Goal: Transaction & Acquisition: Subscribe to service/newsletter

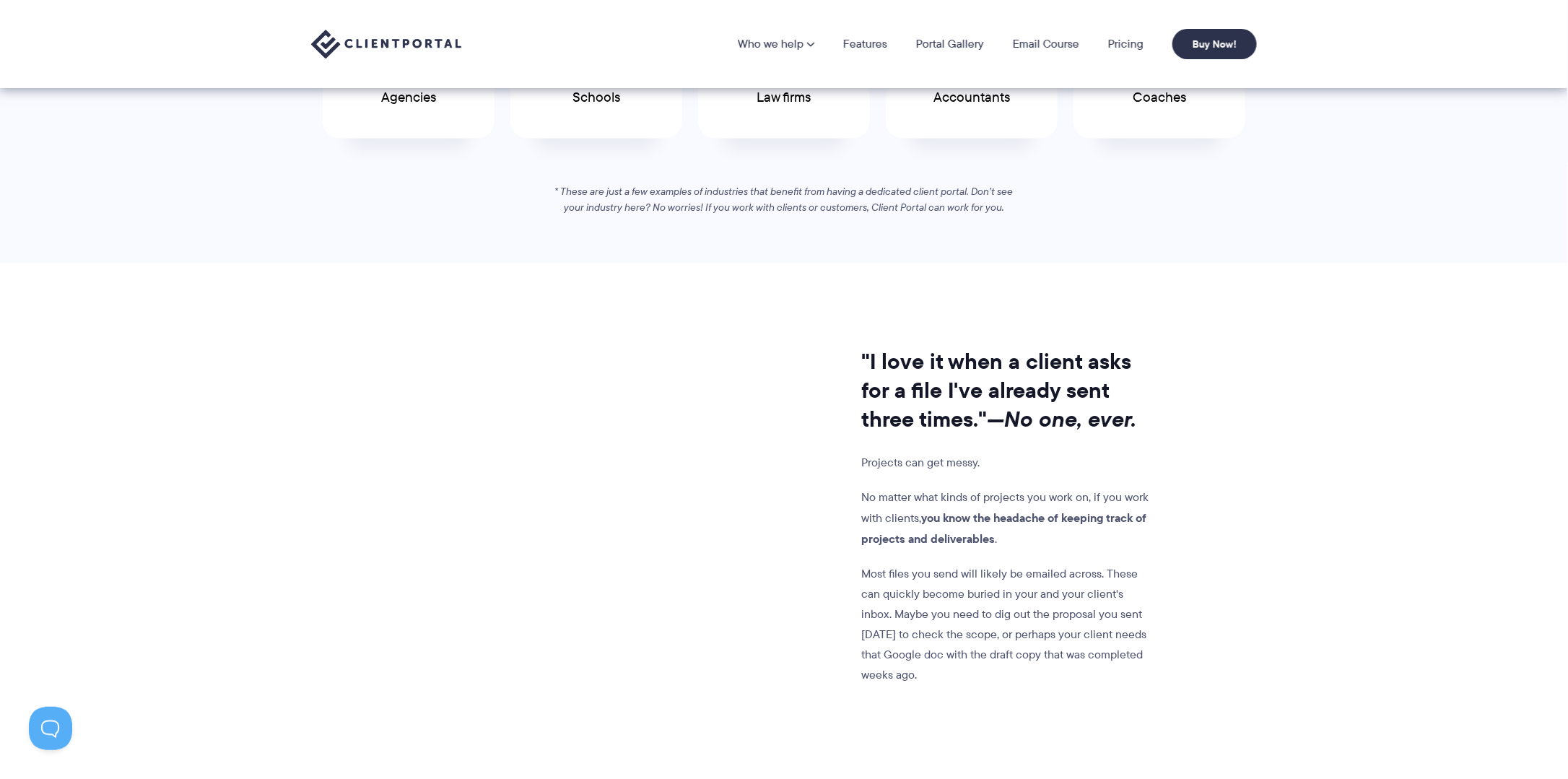
scroll to position [649, 0]
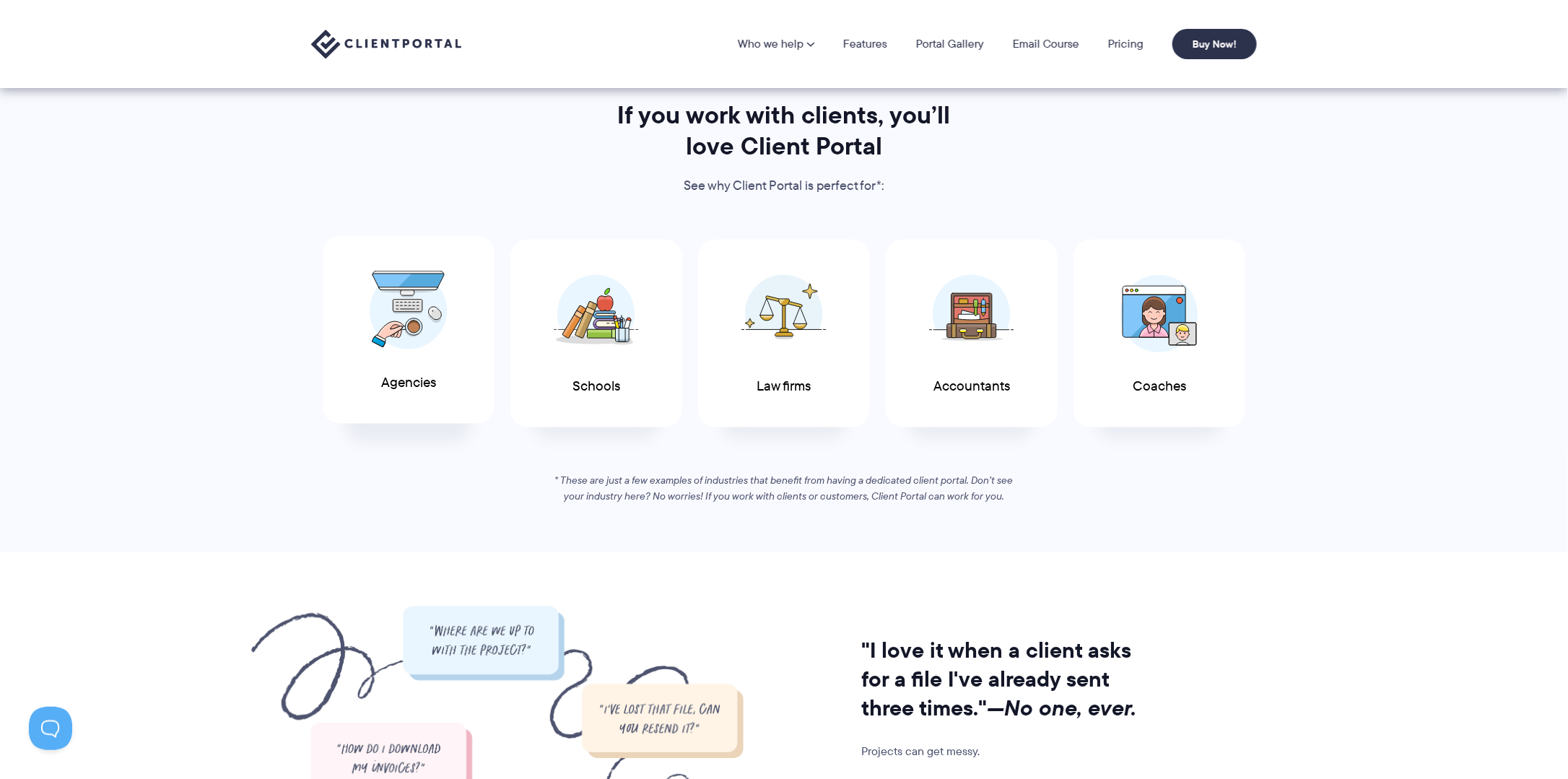
click at [402, 308] on img at bounding box center [409, 310] width 78 height 79
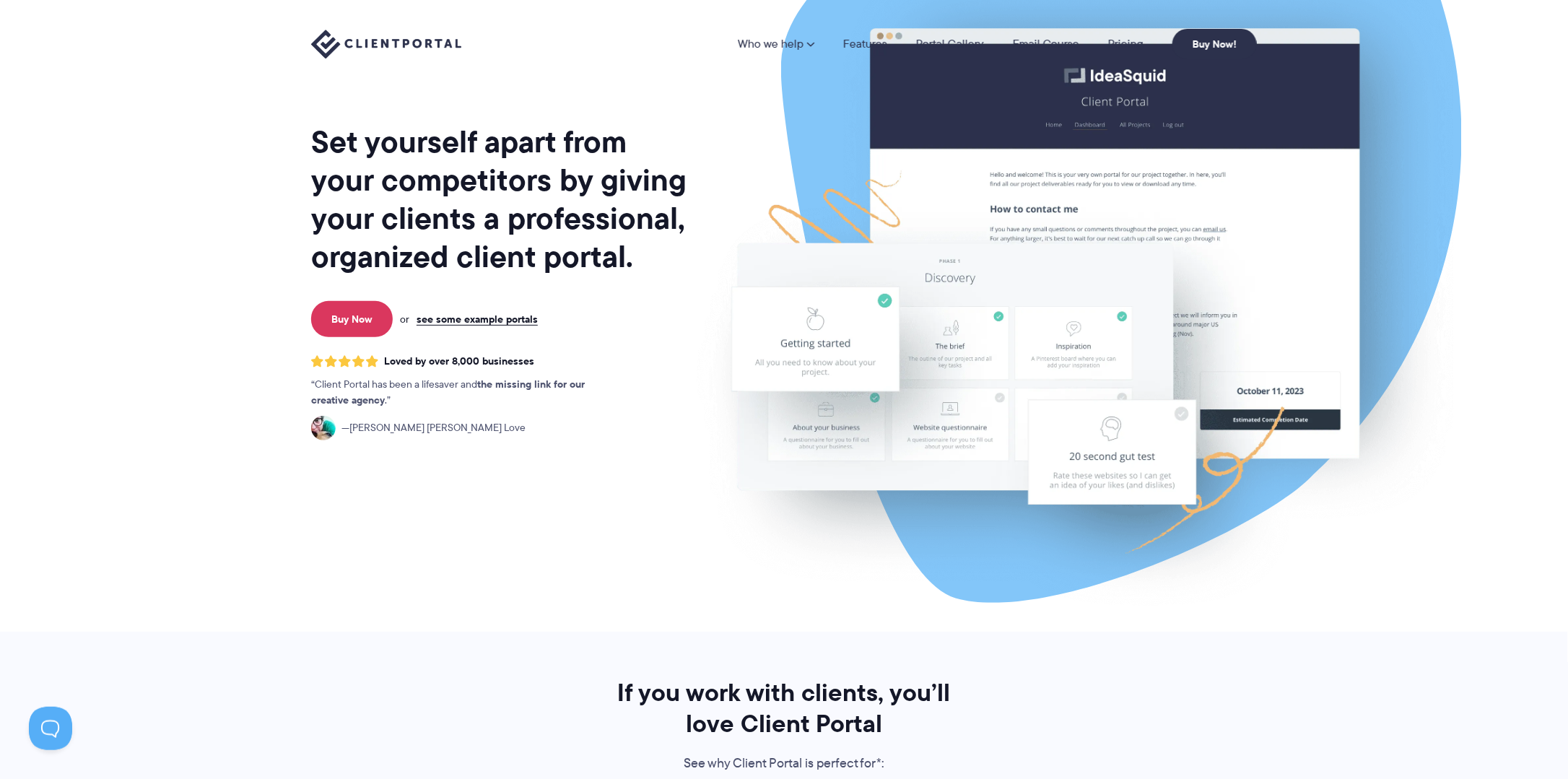
scroll to position [0, 0]
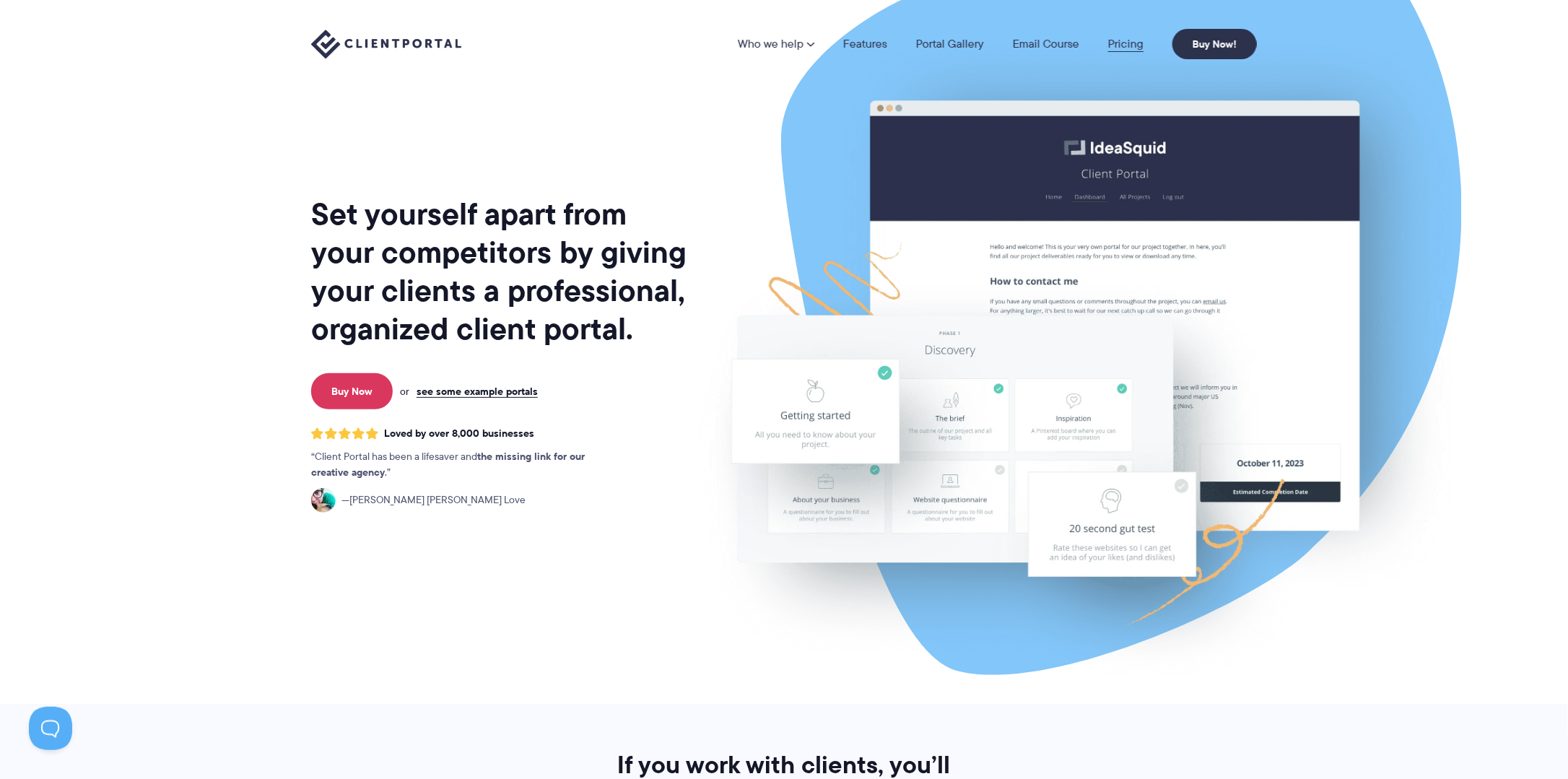
click at [1114, 38] on link "Pricing" at bounding box center [1125, 44] width 35 height 12
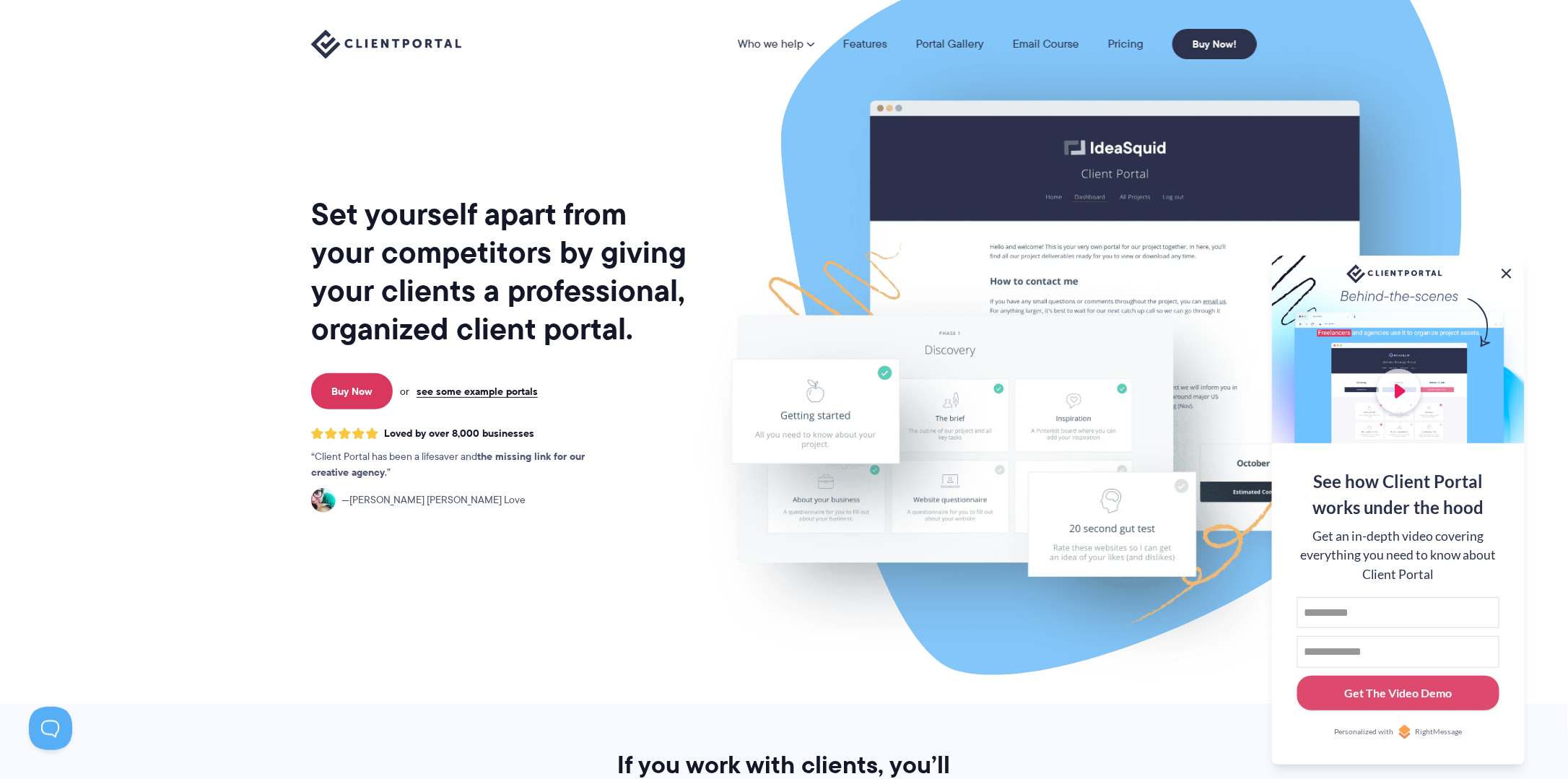
click at [1514, 275] on button at bounding box center [1506, 273] width 17 height 17
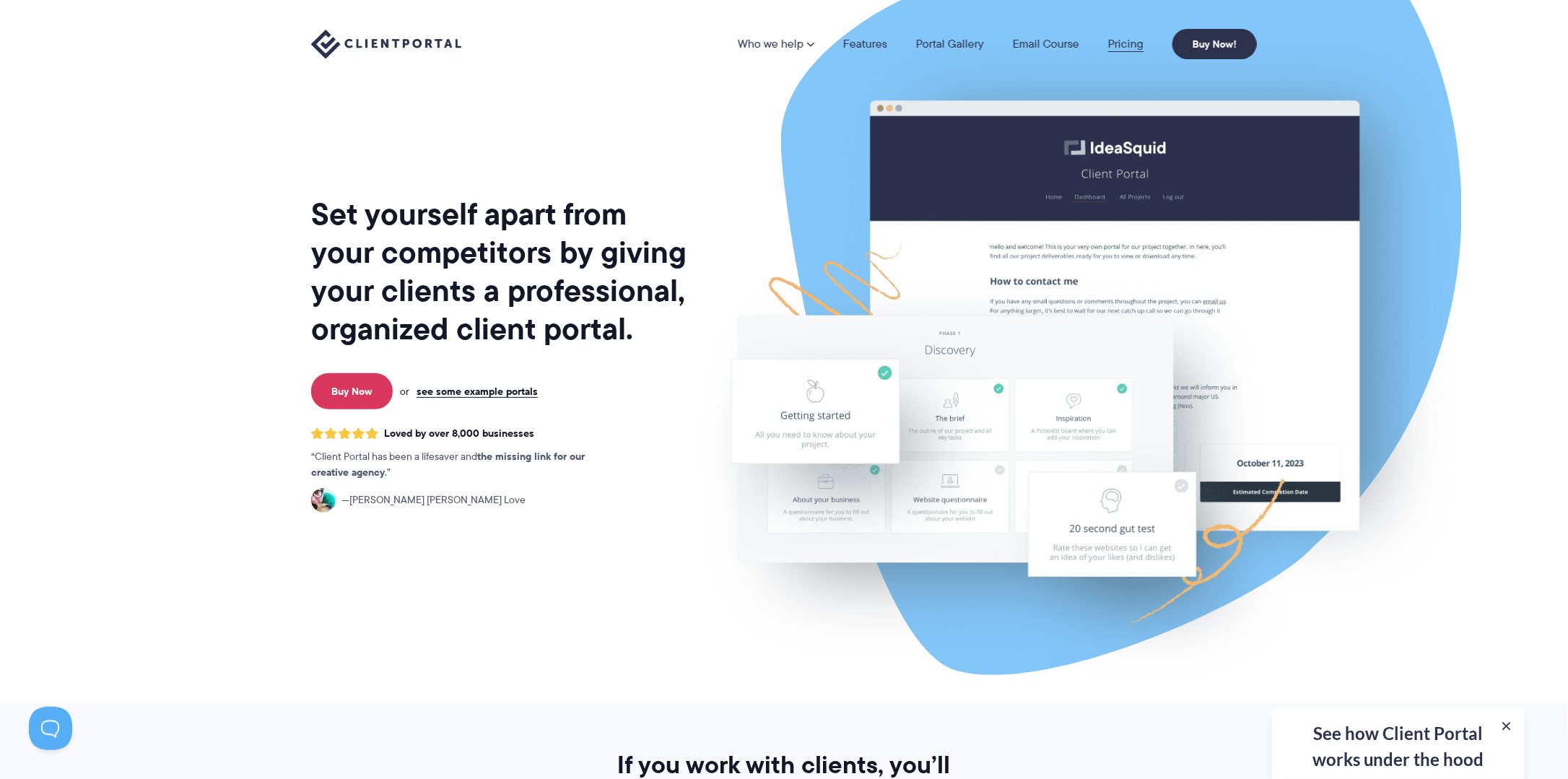
click at [1129, 38] on link "Pricing" at bounding box center [1125, 44] width 35 height 12
